Goal: Task Accomplishment & Management: Manage account settings

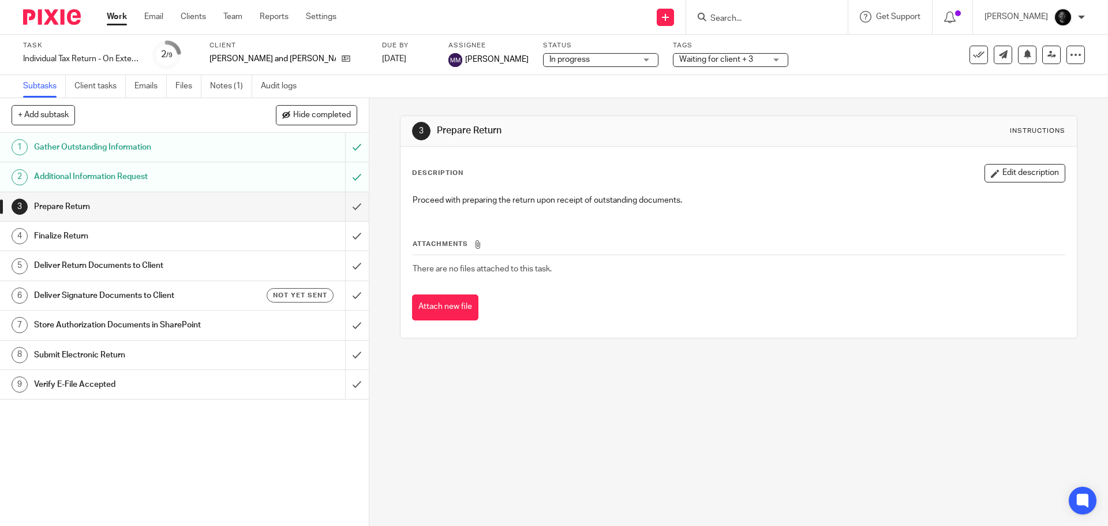
click at [117, 25] on div "Work Email Clients Team Reports Settings Work Email Clients Team Reports Settin…" at bounding box center [224, 17] width 259 height 34
click at [118, 18] on link "Work" at bounding box center [117, 17] width 20 height 12
